Goal: Task Accomplishment & Management: Use online tool/utility

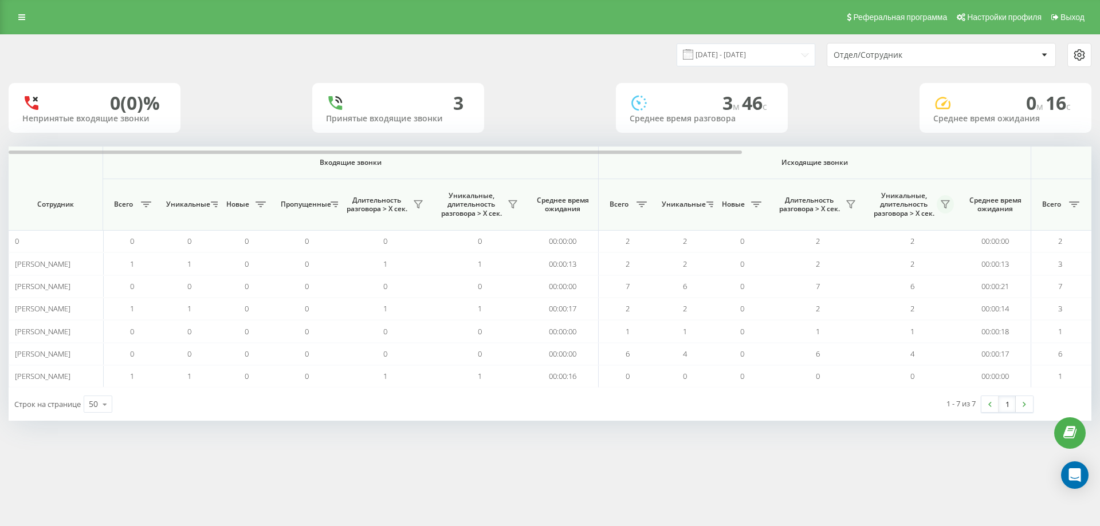
click at [946, 202] on icon at bounding box center [945, 204] width 9 height 9
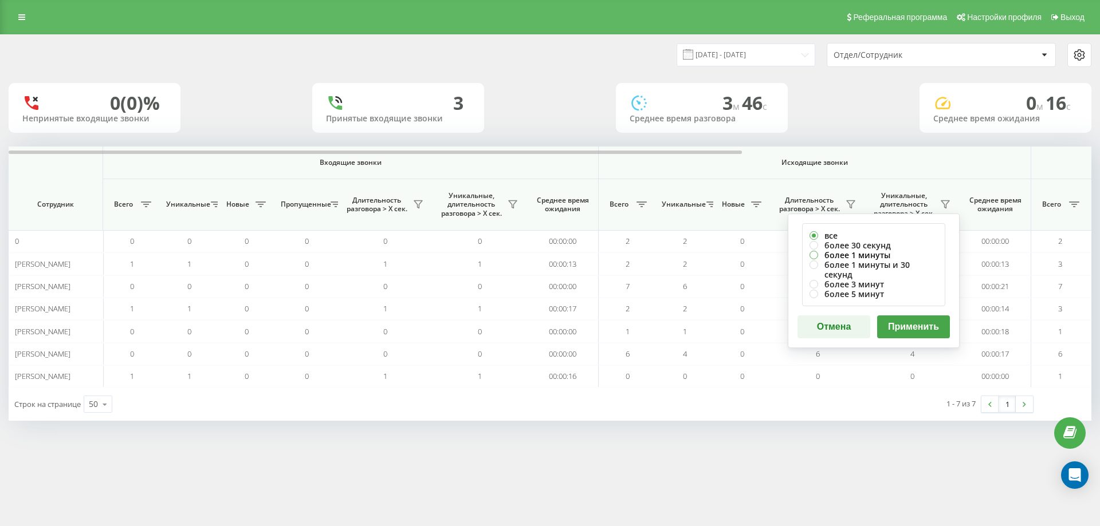
click at [886, 255] on label "более 1 минуты" at bounding box center [873, 255] width 128 height 10
radio input "true"
click at [904, 316] on button "Применить" at bounding box center [913, 327] width 73 height 23
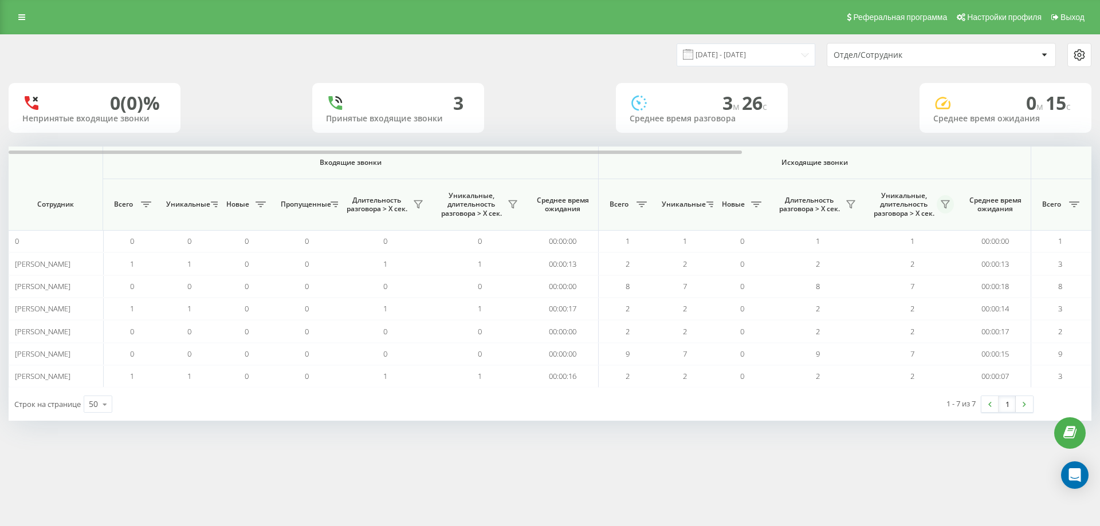
click at [944, 208] on icon at bounding box center [945, 204] width 9 height 9
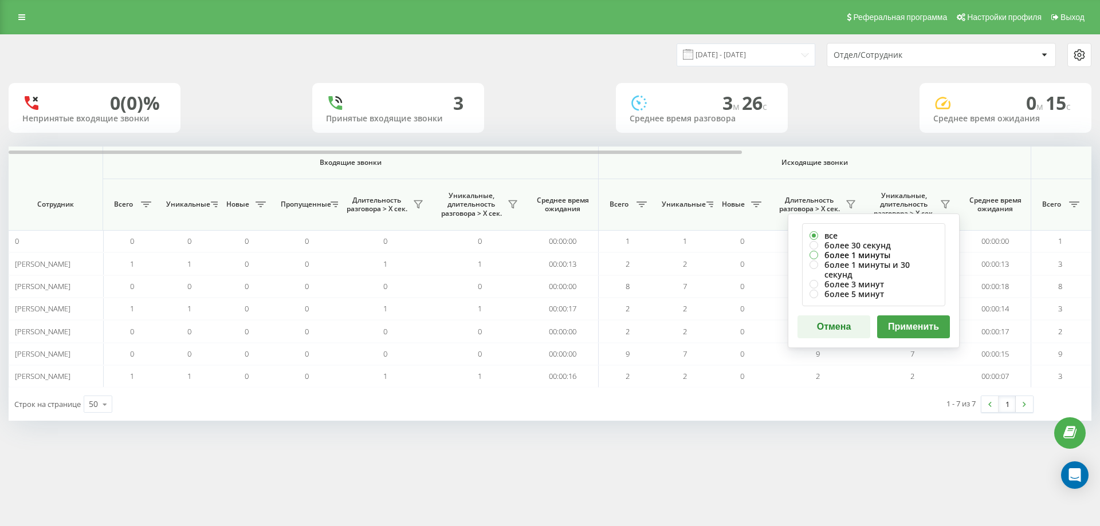
click at [879, 257] on label "более 1 минуты" at bounding box center [873, 255] width 128 height 10
radio input "true"
click at [902, 318] on button "Применить" at bounding box center [913, 327] width 73 height 23
